Goal: Information Seeking & Learning: Learn about a topic

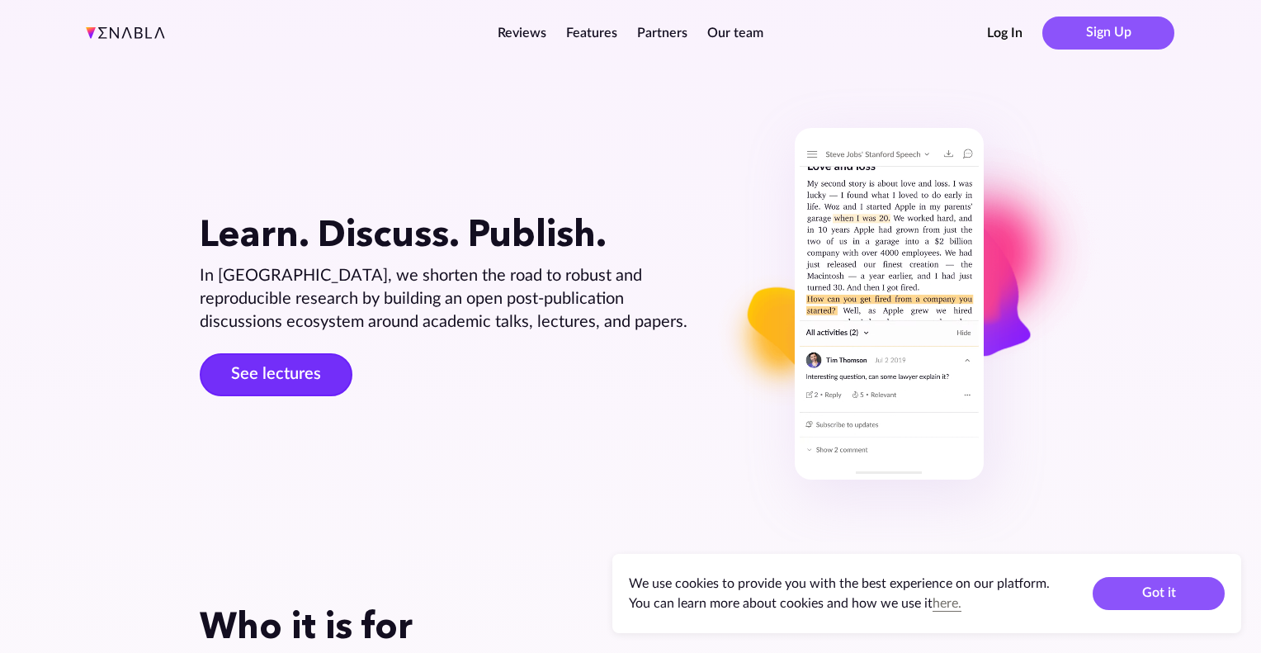
click at [275, 378] on link "See lectures" at bounding box center [276, 374] width 153 height 43
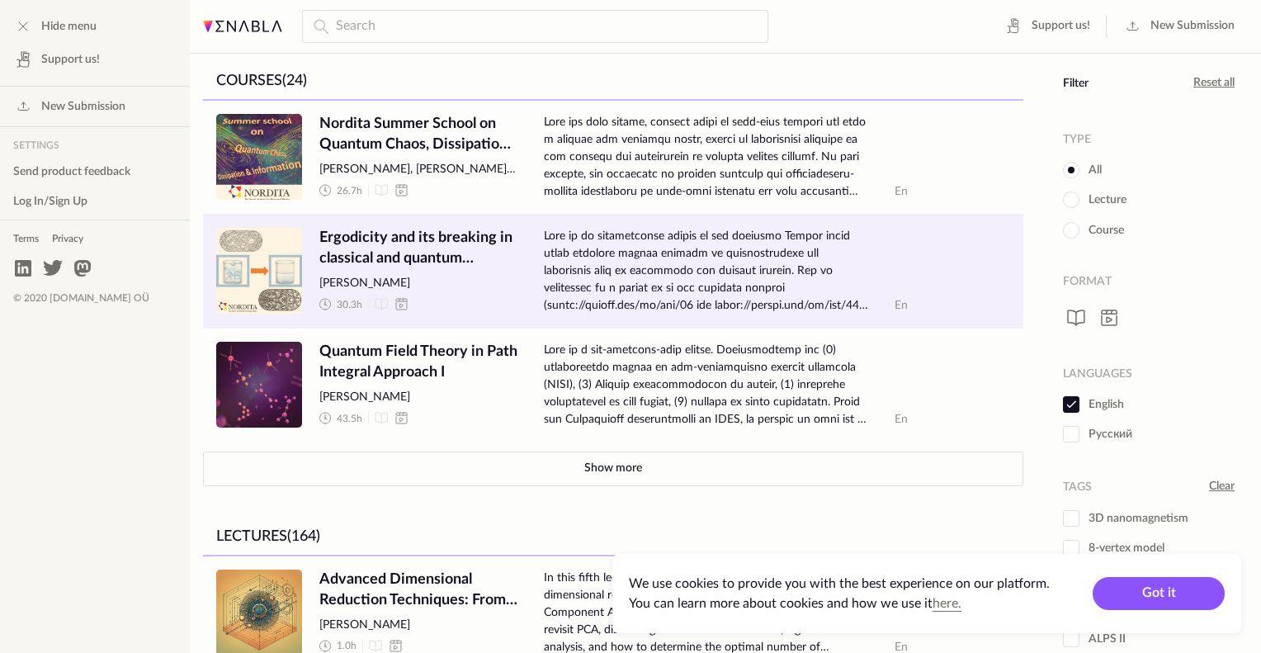
click at [445, 246] on span "Ergodicity and its breaking in classical and quantum systems" at bounding box center [418, 248] width 198 height 41
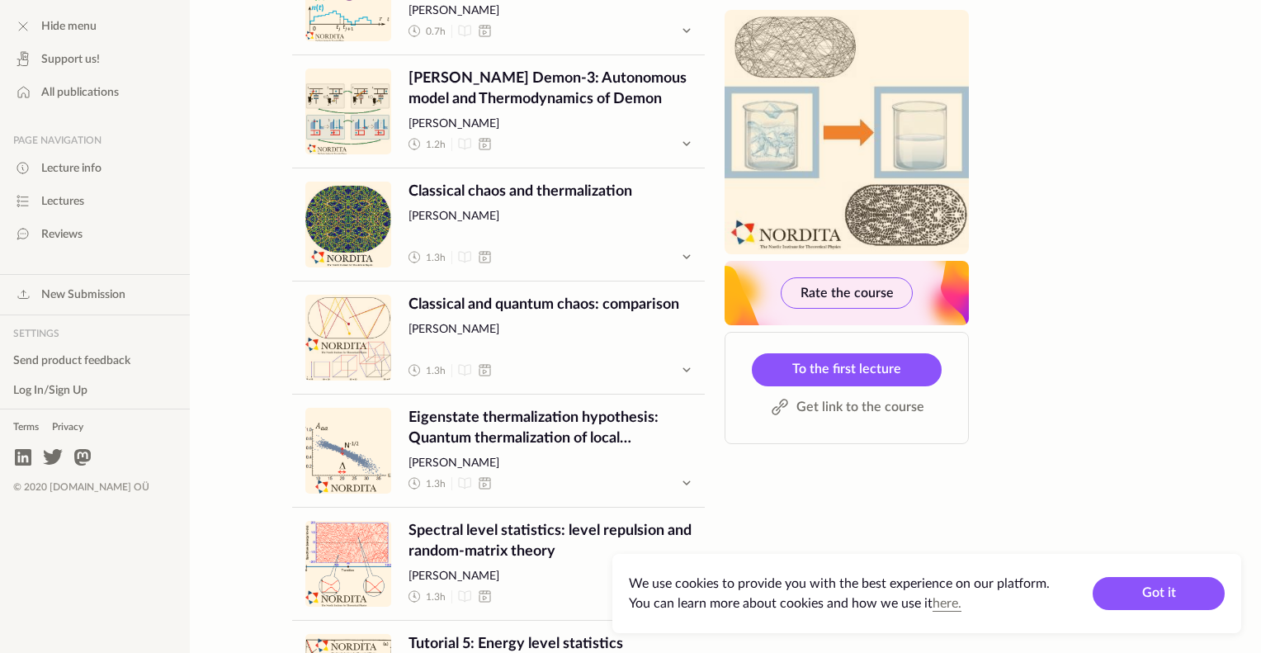
scroll to position [2468, 0]
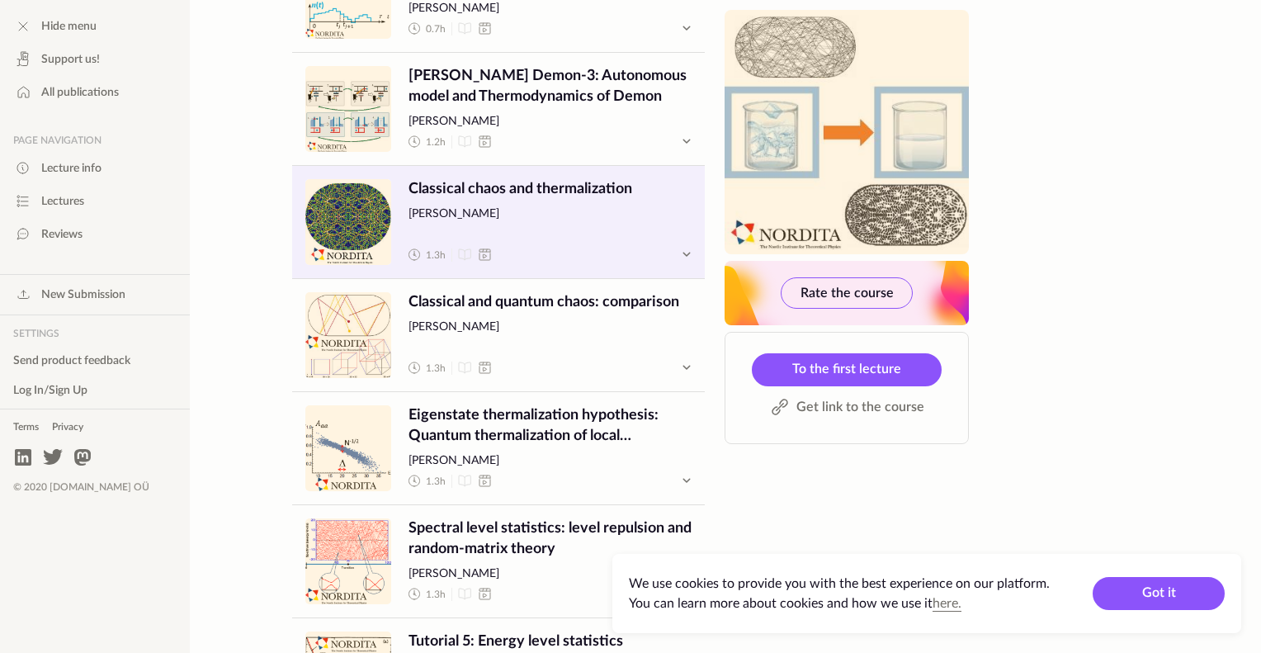
click at [499, 182] on span "Classical chaos and thermalization" at bounding box center [549, 189] width 283 height 21
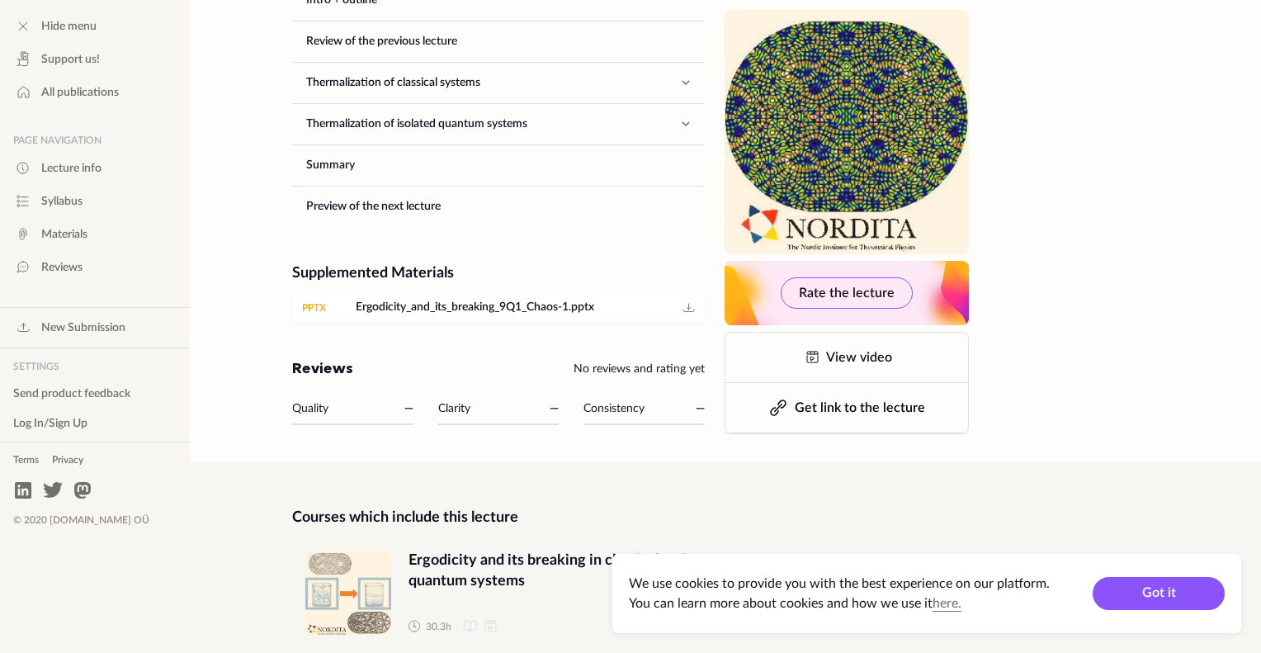
scroll to position [928, 0]
click at [1146, 588] on button "Got it" at bounding box center [1159, 593] width 132 height 33
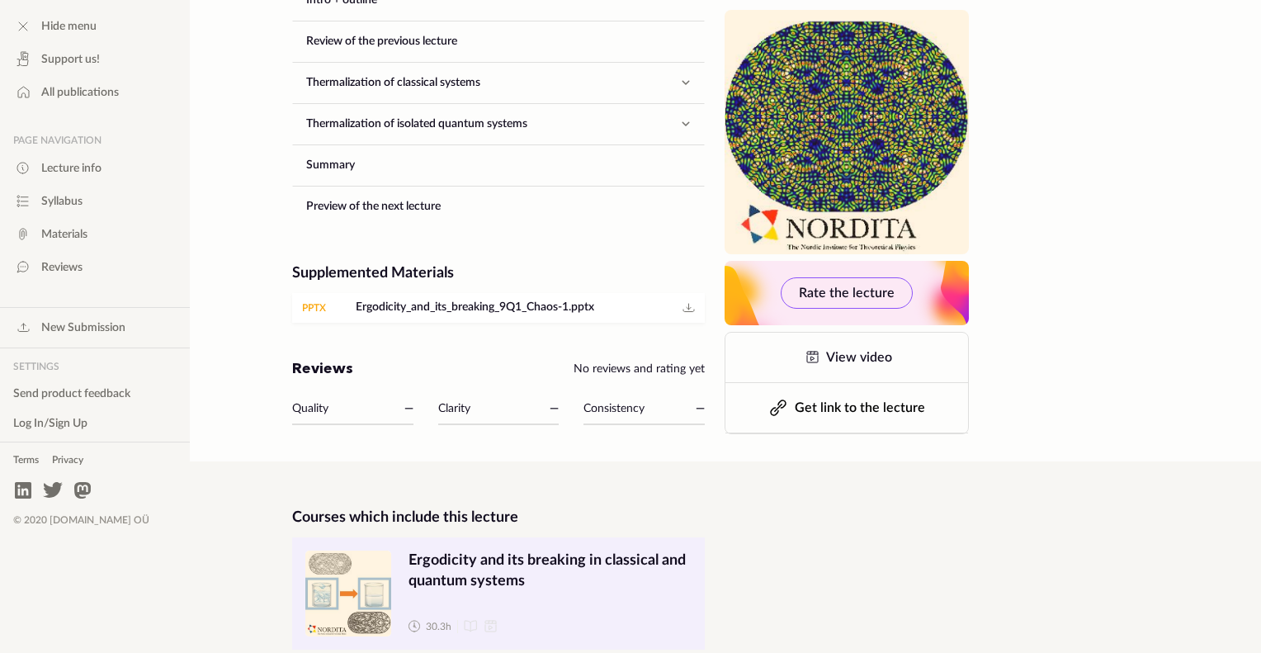
click at [528, 550] on span "Ergodicity and its breaking in classical and quantum systems" at bounding box center [549, 570] width 283 height 41
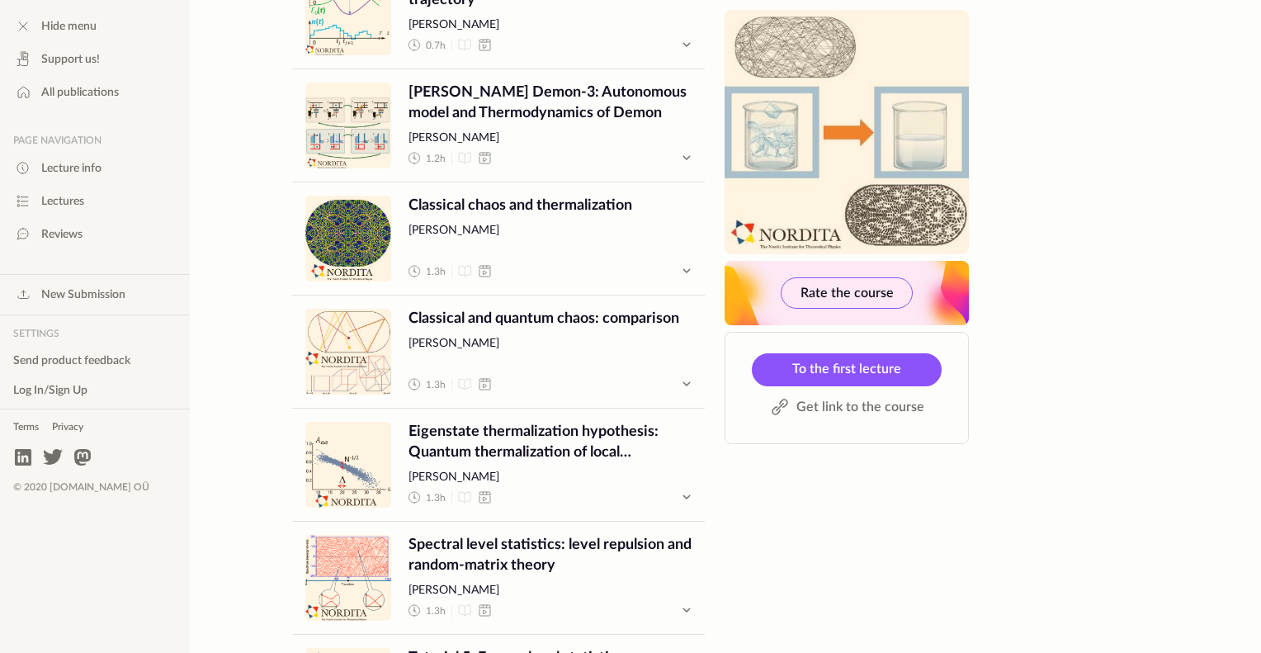
scroll to position [2452, 0]
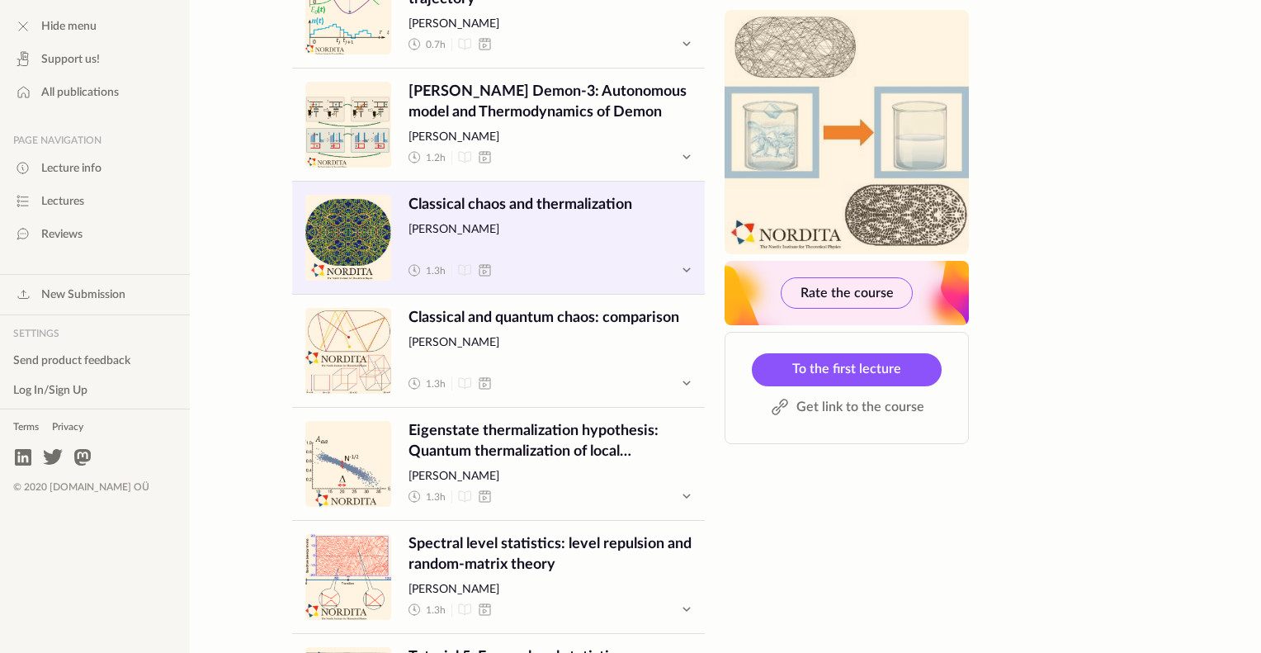
drag, startPoint x: 229, startPoint y: 194, endPoint x: 569, endPoint y: 246, distance: 343.9
drag, startPoint x: 270, startPoint y: 172, endPoint x: 529, endPoint y: 228, distance: 264.9
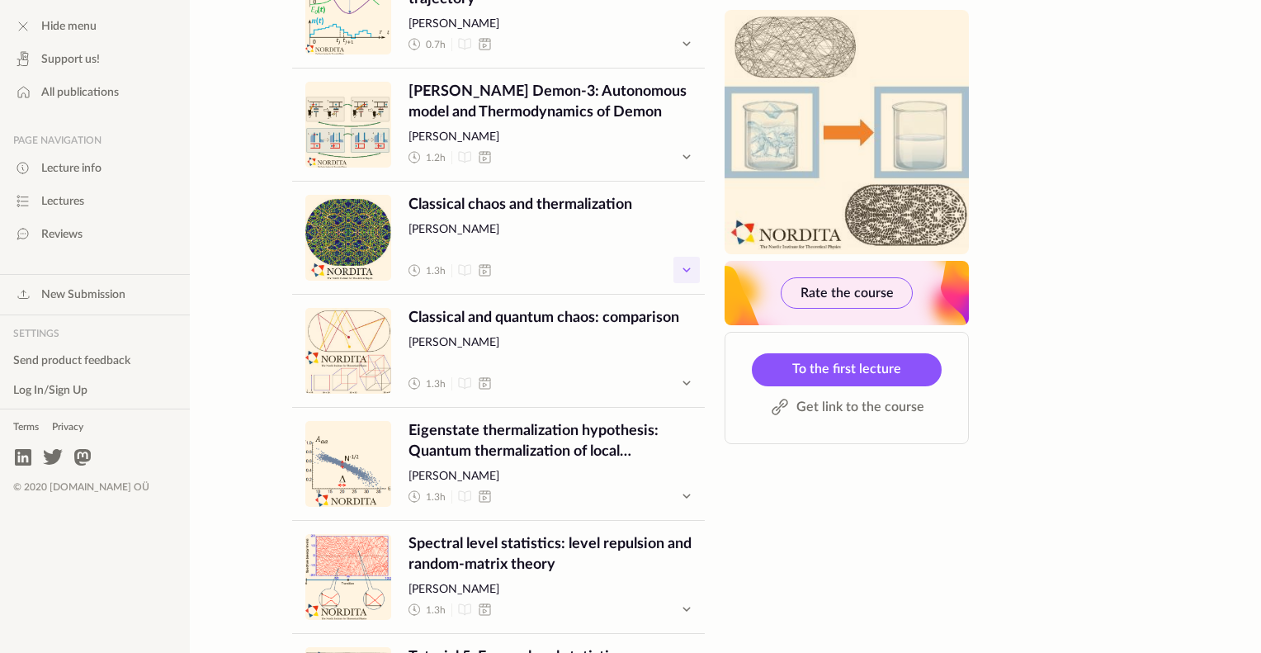
click at [689, 269] on icon "button" at bounding box center [687, 270] width 20 height 20
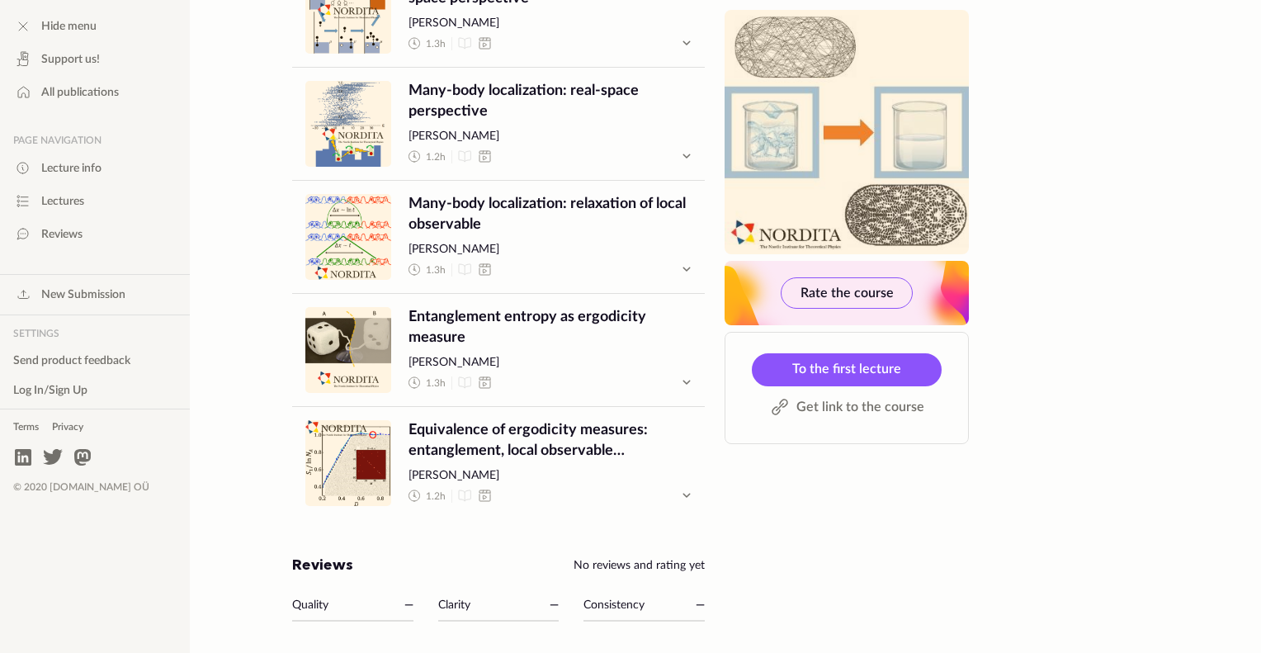
scroll to position [3954, 0]
